Goal: Information Seeking & Learning: Learn about a topic

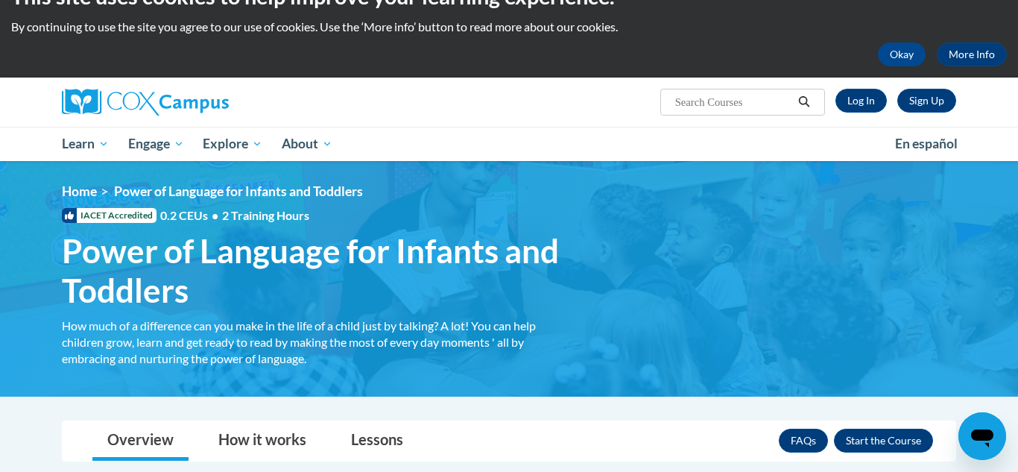
scroll to position [35, 0]
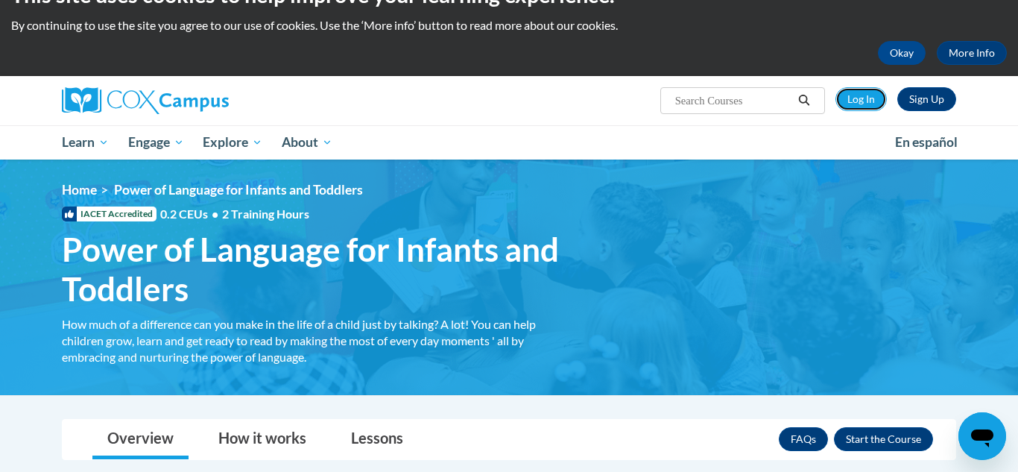
drag, startPoint x: 860, startPoint y: 104, endPoint x: 863, endPoint y: 126, distance: 22.6
click at [860, 105] on link "Log In" at bounding box center [860, 99] width 51 height 24
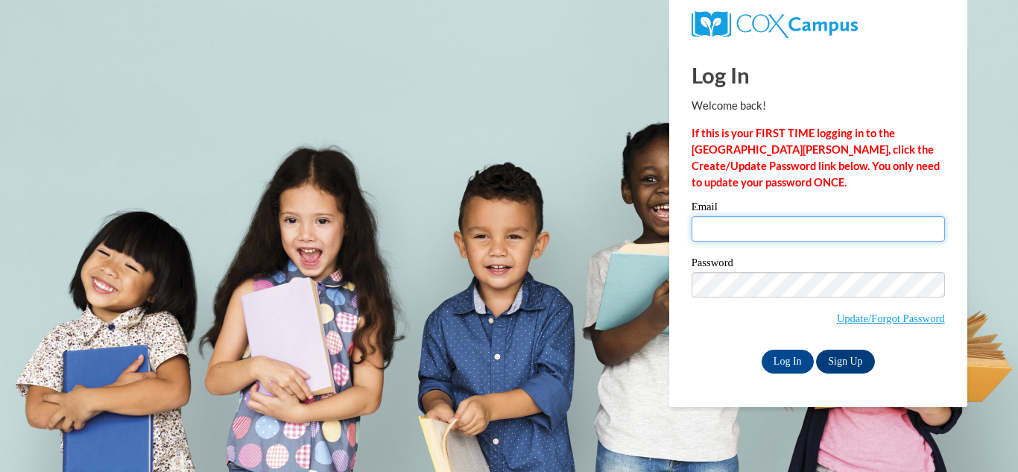
click at [737, 230] on input "Email" at bounding box center [818, 228] width 253 height 25
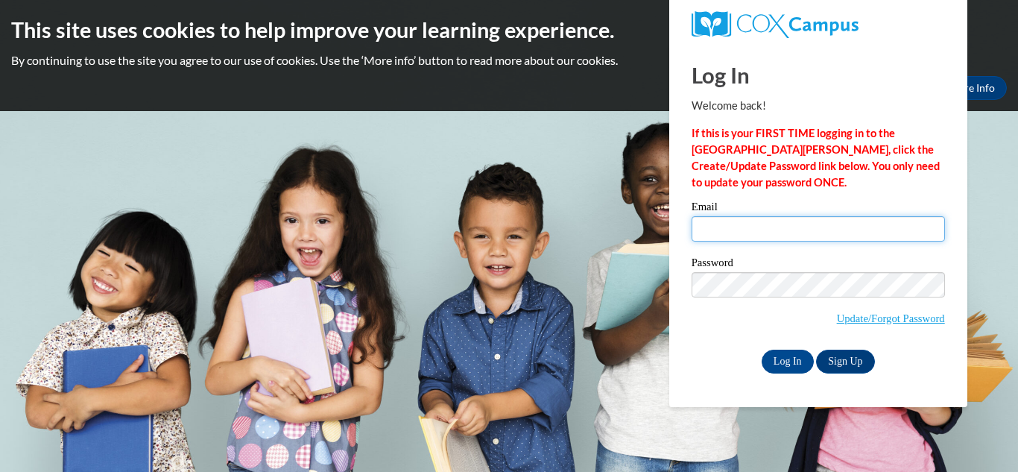
type input "[EMAIL_ADDRESS][DOMAIN_NAME]"
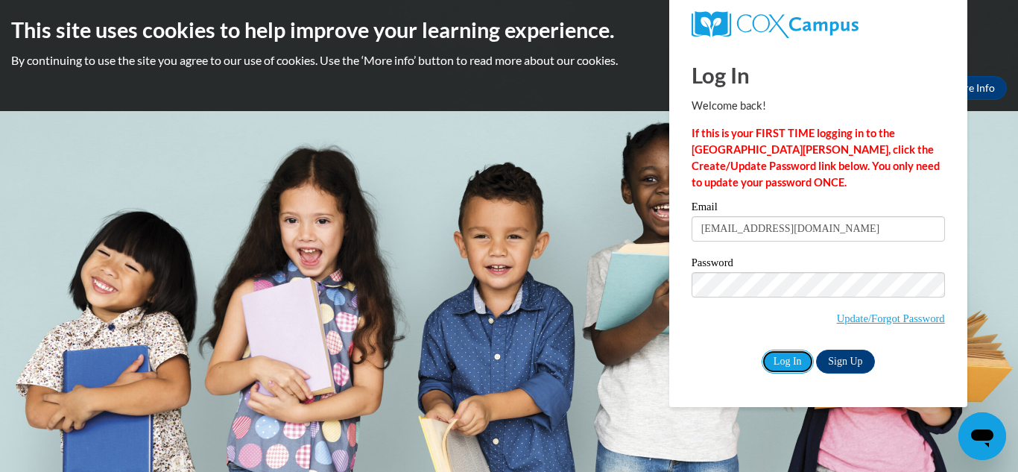
drag, startPoint x: 780, startPoint y: 358, endPoint x: 916, endPoint y: 361, distance: 135.7
click at [780, 360] on input "Log In" at bounding box center [788, 361] width 52 height 24
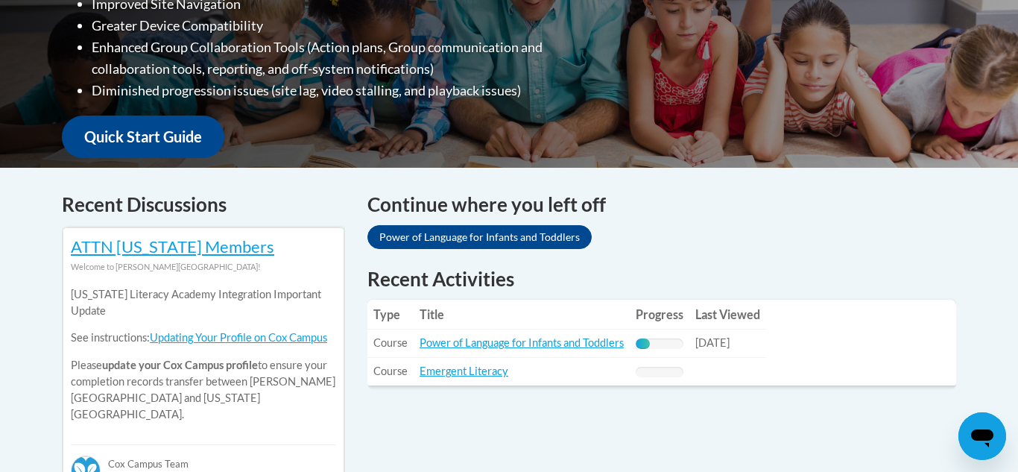
scroll to position [475, 0]
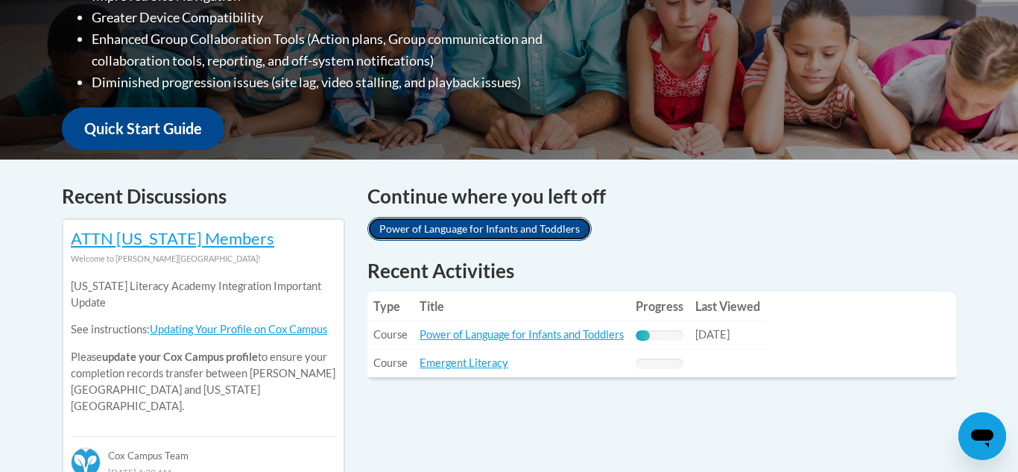
drag, startPoint x: 504, startPoint y: 233, endPoint x: 561, endPoint y: 253, distance: 60.8
click at [503, 235] on link "Power of Language for Infants and Toddlers" at bounding box center [479, 229] width 224 height 24
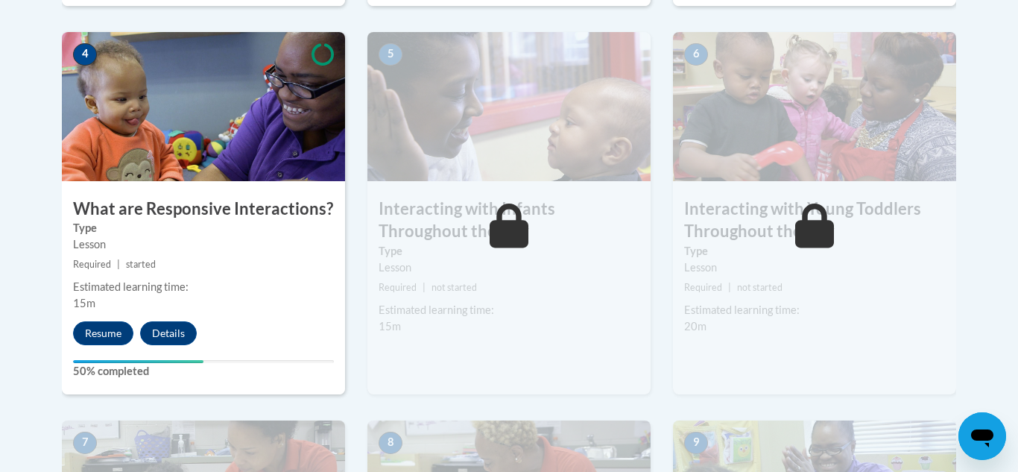
scroll to position [882, 0]
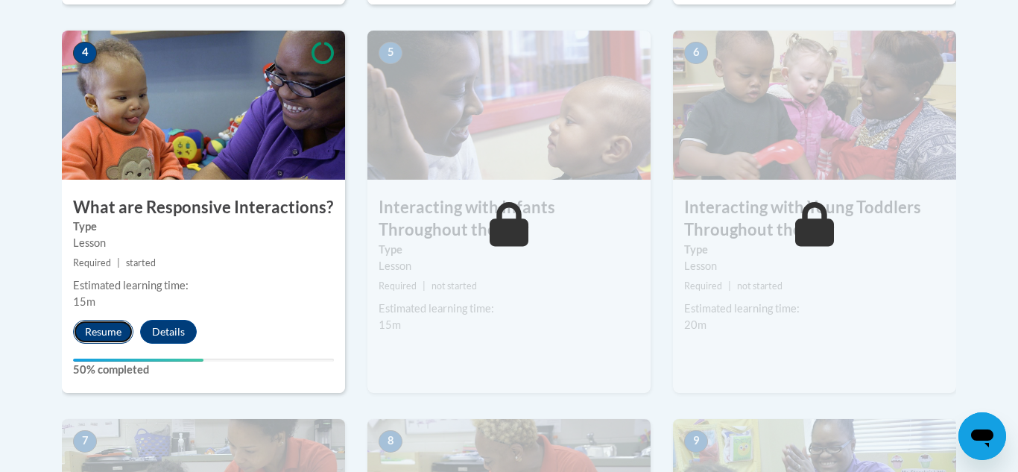
click at [104, 320] on button "Resume" at bounding box center [103, 332] width 60 height 24
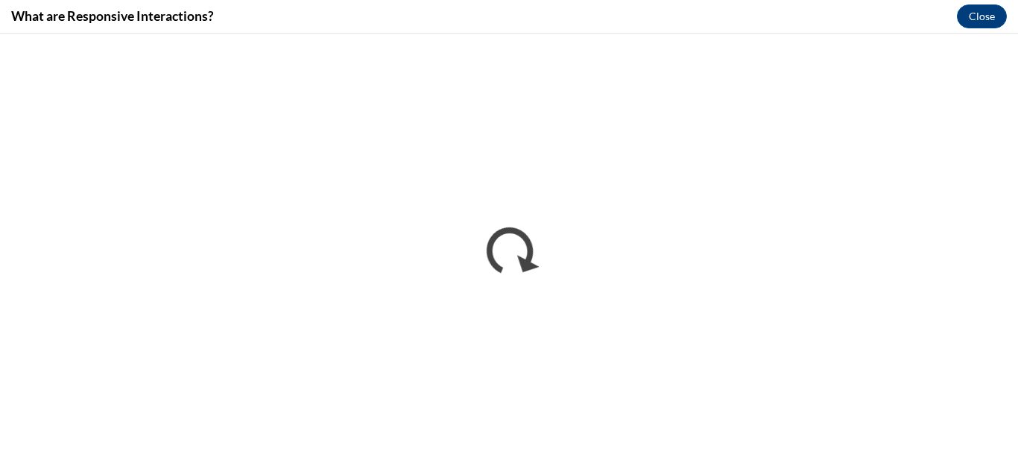
scroll to position [0, 0]
